Goal: Book appointment/travel/reservation

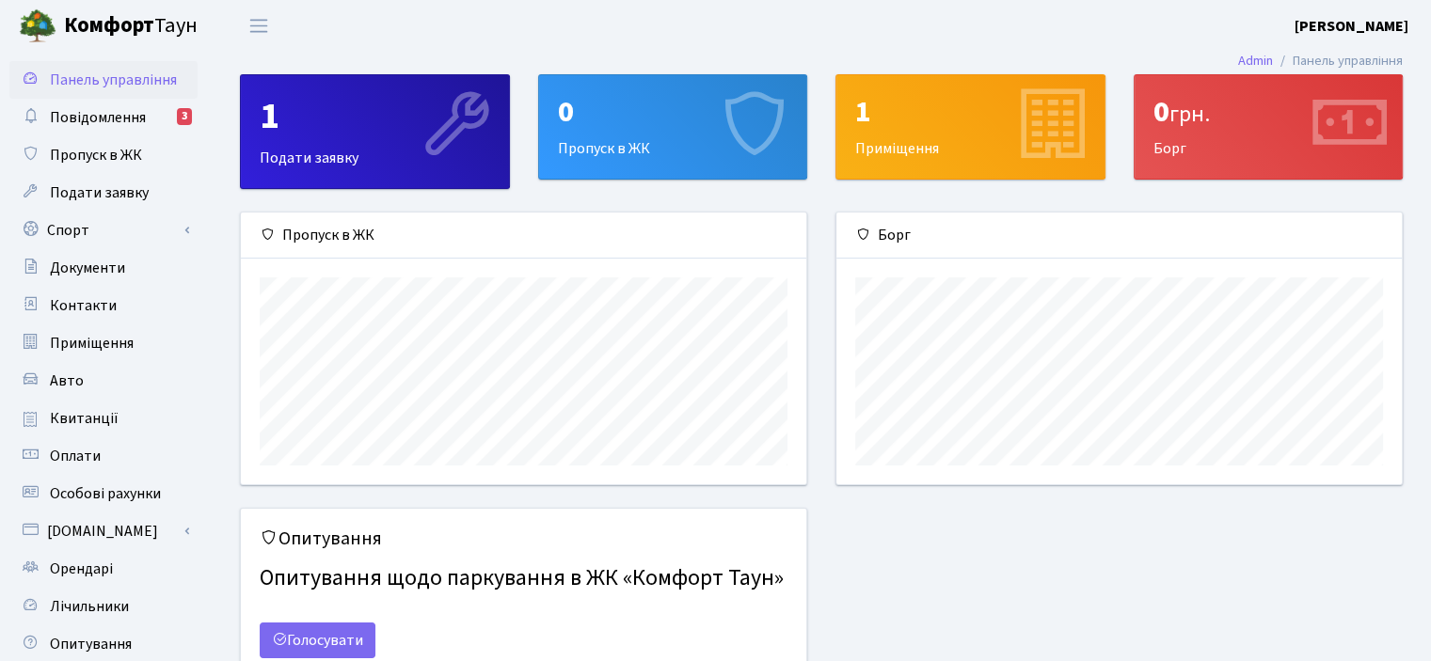
scroll to position [271, 564]
click at [171, 233] on link "Спорт" at bounding box center [103, 231] width 188 height 38
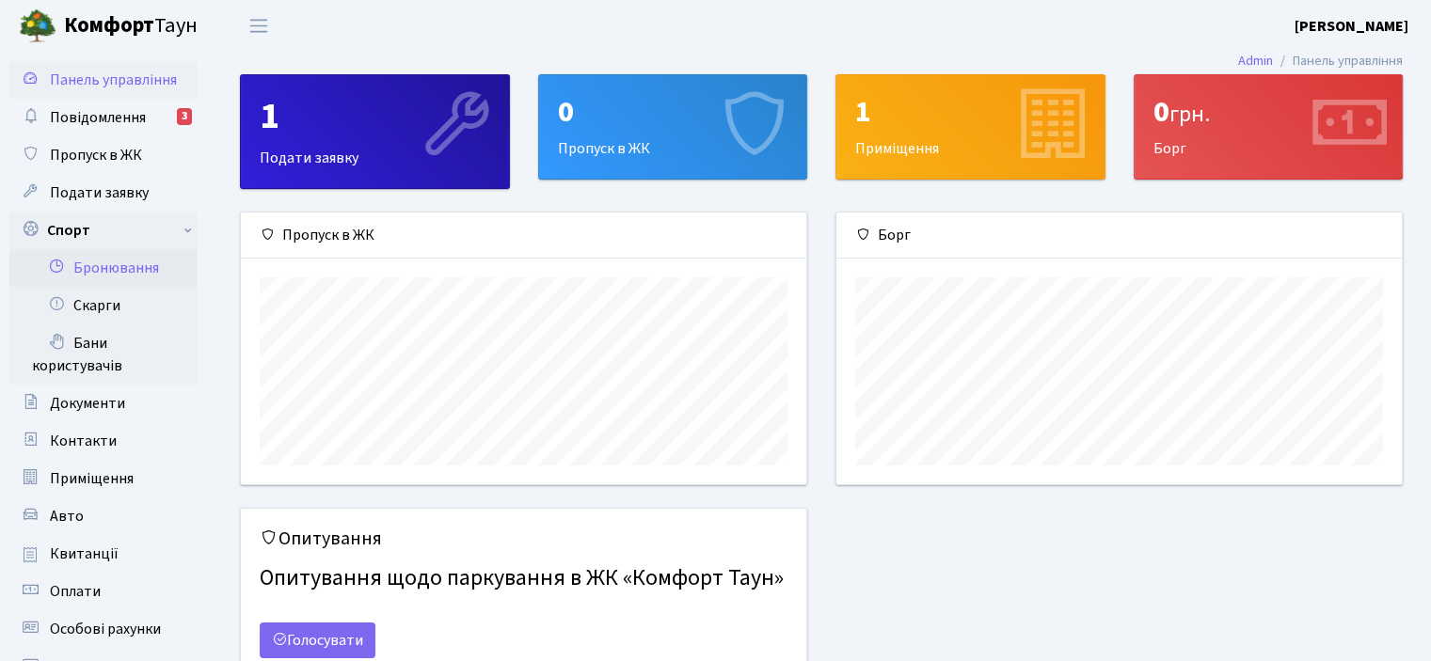
click at [177, 266] on link "Бронювання" at bounding box center [103, 268] width 188 height 38
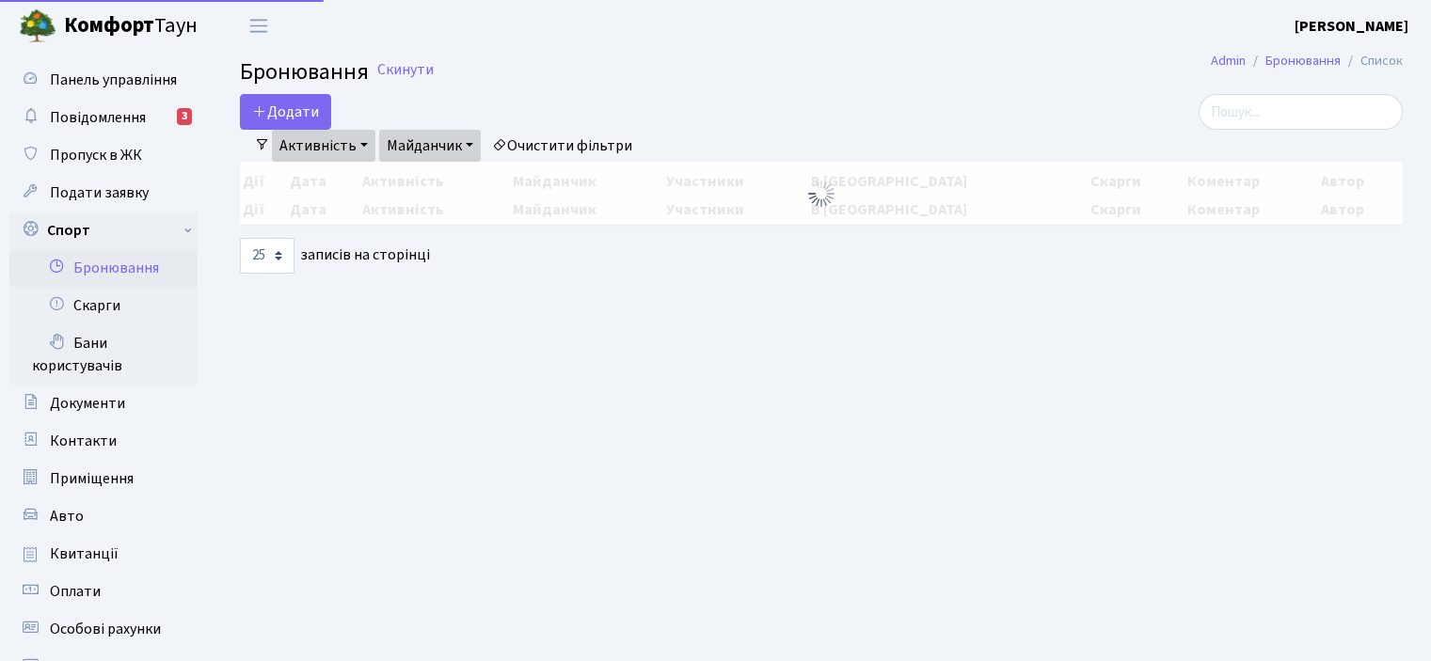
select select "25"
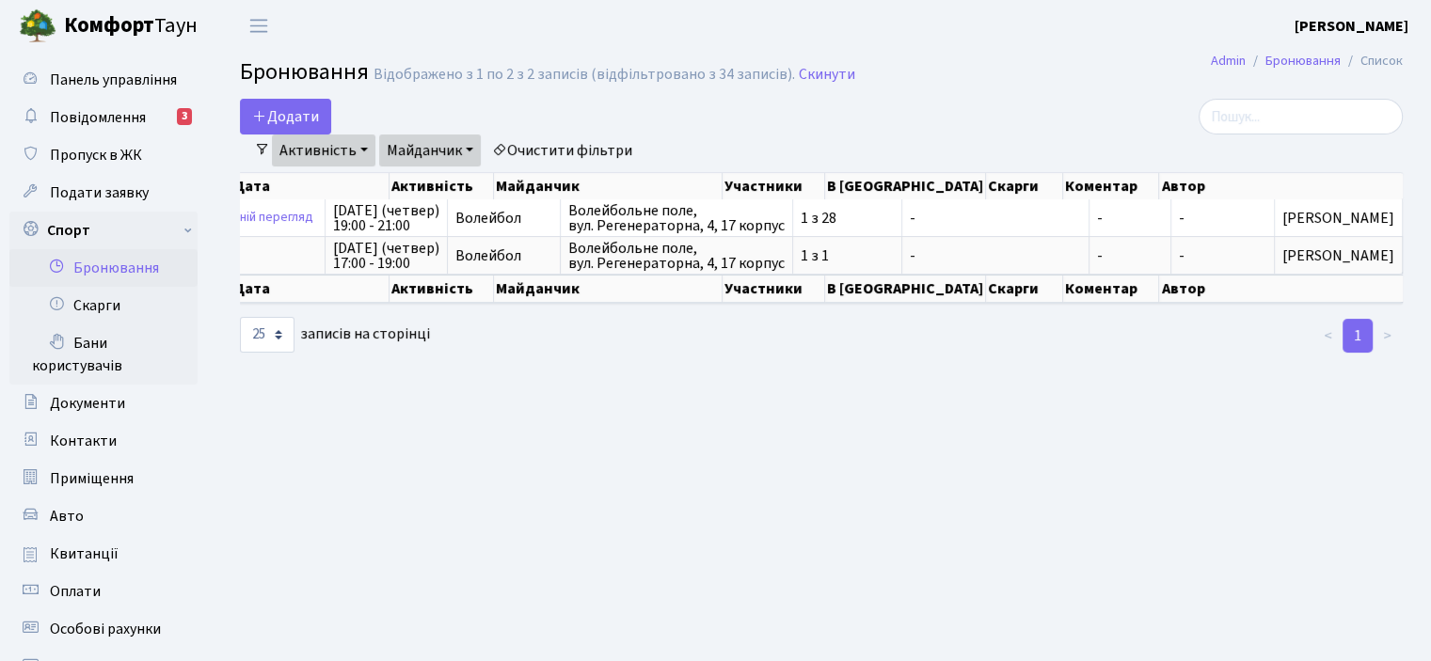
drag, startPoint x: 720, startPoint y: 272, endPoint x: 700, endPoint y: 274, distance: 19.8
click at [700, 274] on div "Дії Дата Активність Майданчик Участники В черзі Скарги Коментар Автор Дії Дата …" at bounding box center [821, 236] width 1163 height 75
